Goal: Task Accomplishment & Management: Manage account settings

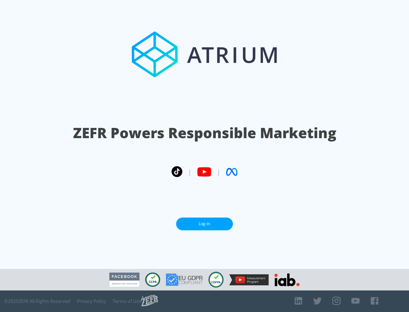
click at [204, 224] on link "Log In" at bounding box center [204, 224] width 57 height 13
